Goal: Find specific page/section: Find specific page/section

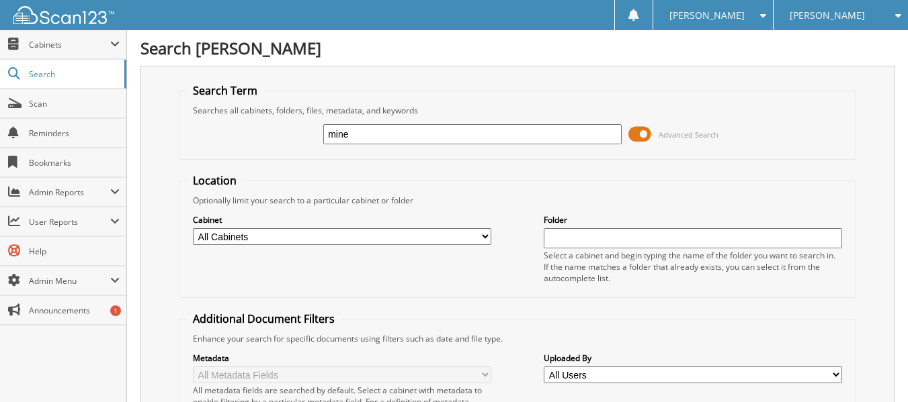
type input "mine"
click at [486, 238] on select "All Cabinets ACCOUNTS PAYABLE AUDITOR BENEFITS CAR DEALS CREDIT APPLICATION DAN…" at bounding box center [342, 236] width 298 height 17
select select "47834"
click at [193, 228] on select "All Cabinets ACCOUNTS PAYABLE AUDITOR BENEFITS CAR DEALS CREDIT APPLICATION DAN…" at bounding box center [342, 236] width 298 height 17
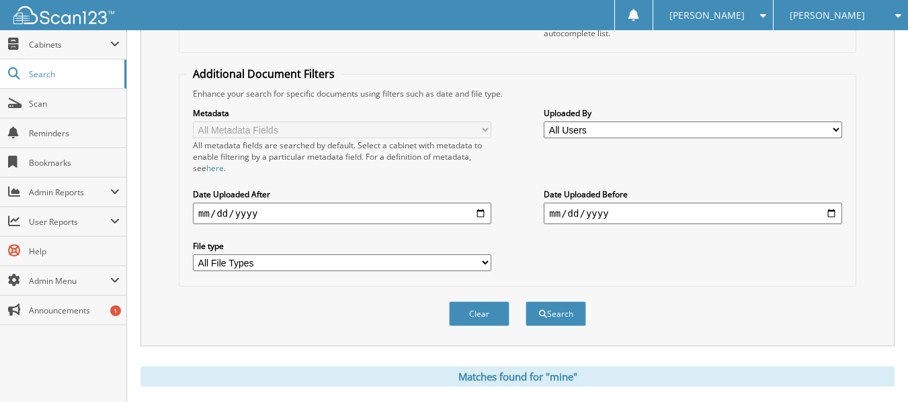
scroll to position [269, 0]
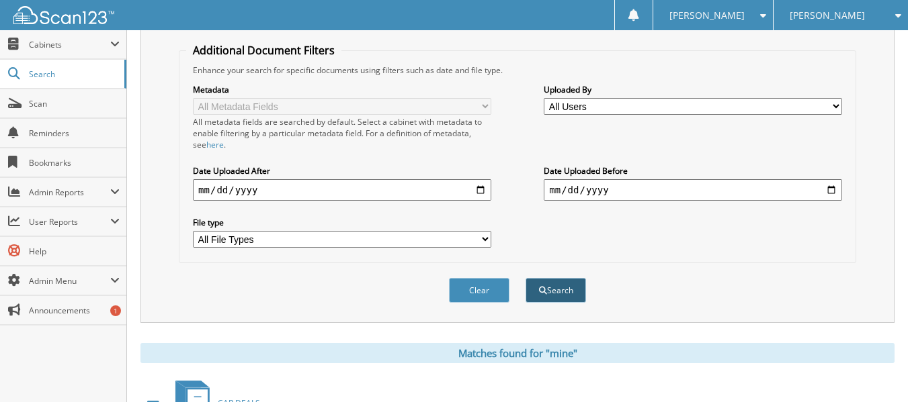
click at [558, 288] on button "Search" at bounding box center [555, 290] width 60 height 25
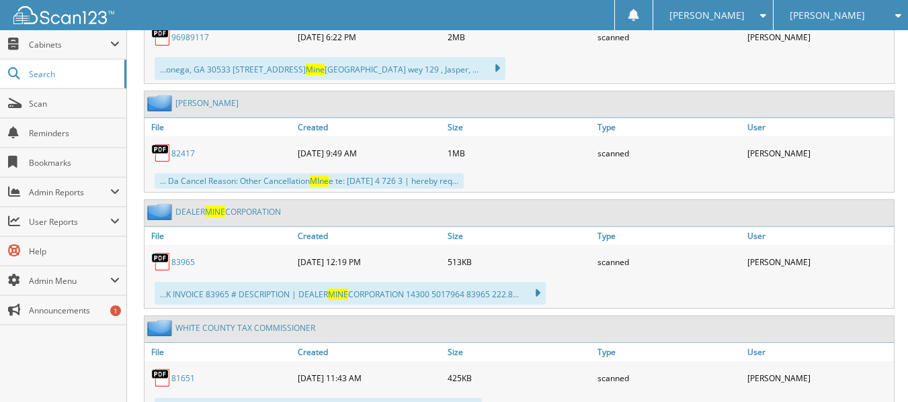
scroll to position [1545, 0]
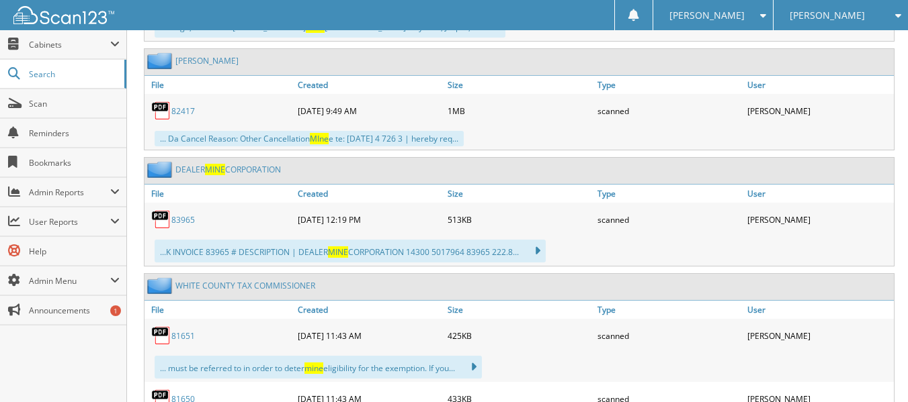
click at [174, 218] on link "83965" at bounding box center [183, 219] width 24 height 11
